Goal: Task Accomplishment & Management: Manage account settings

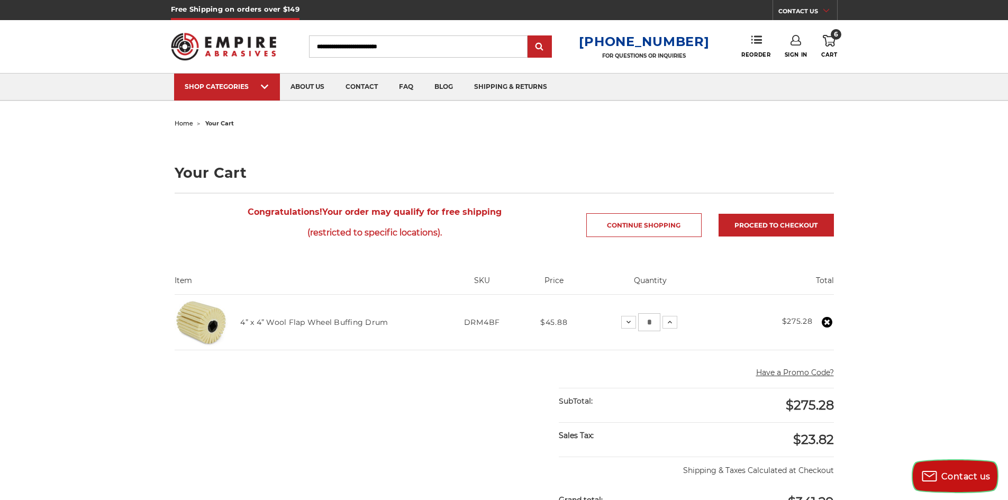
click at [977, 469] on div "Contact us" at bounding box center [955, 476] width 81 height 17
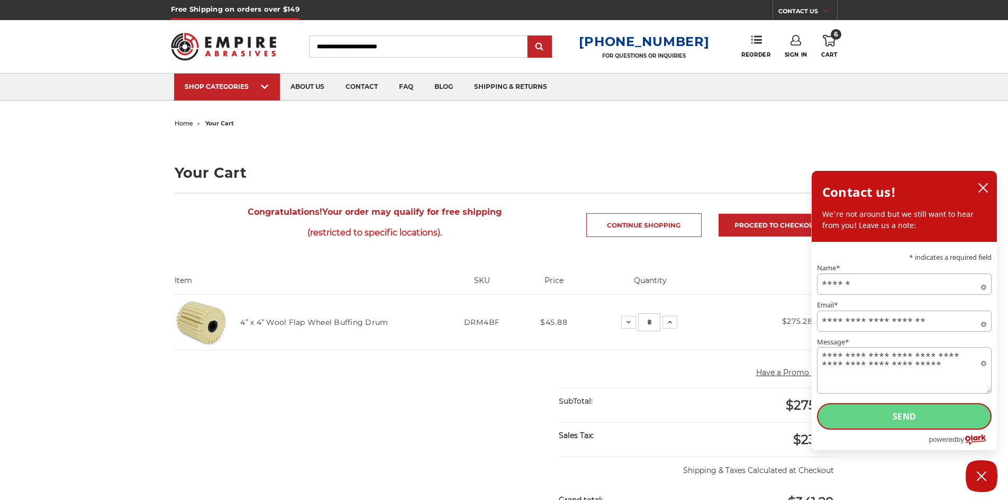
click at [921, 422] on button "Send" at bounding box center [904, 416] width 175 height 26
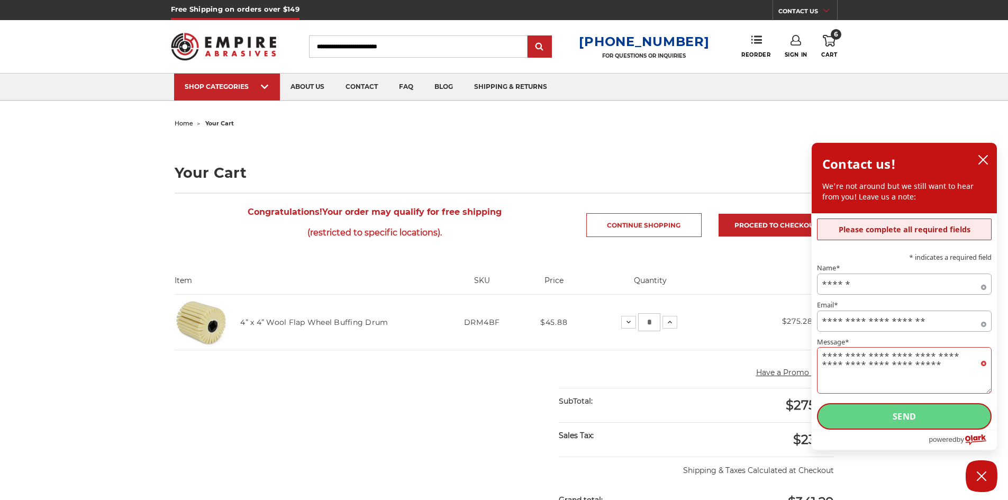
click at [920, 415] on button "Send" at bounding box center [904, 416] width 175 height 26
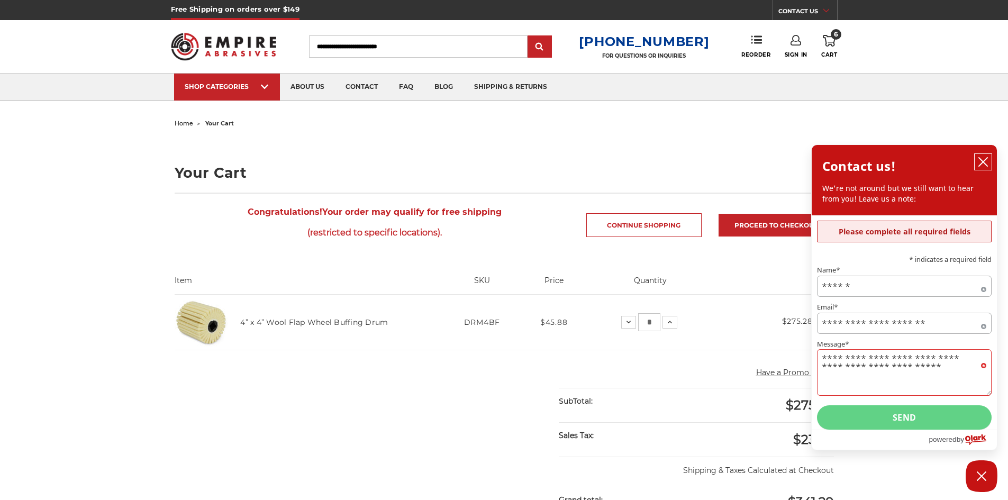
click at [980, 161] on icon "close chatbox" at bounding box center [983, 162] width 11 height 11
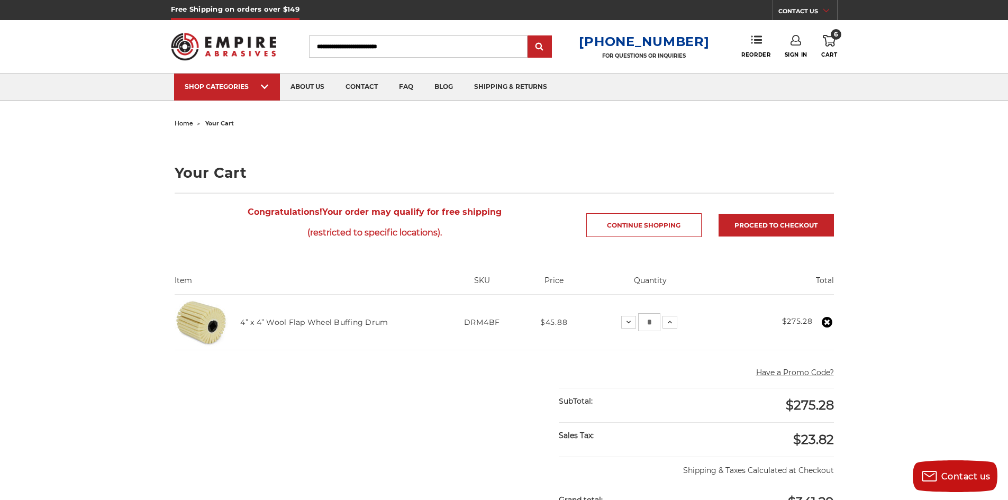
click at [826, 321] on icon at bounding box center [827, 322] width 11 height 11
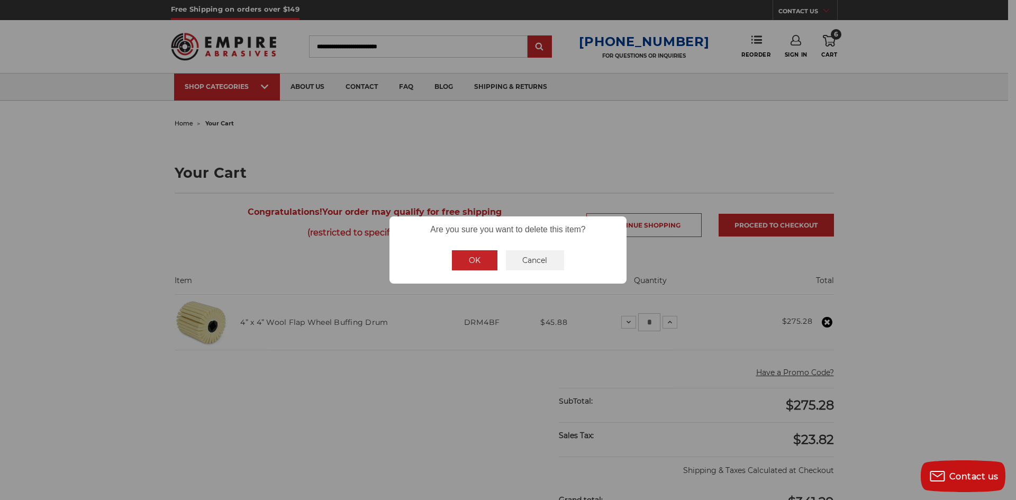
click at [481, 262] on button "OK" at bounding box center [475, 260] width 46 height 20
